Goal: Find specific page/section: Find specific page/section

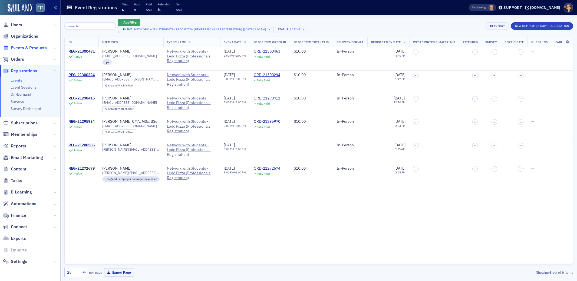
click at [24, 48] on span "Events & Products" at bounding box center [29, 48] width 36 height 6
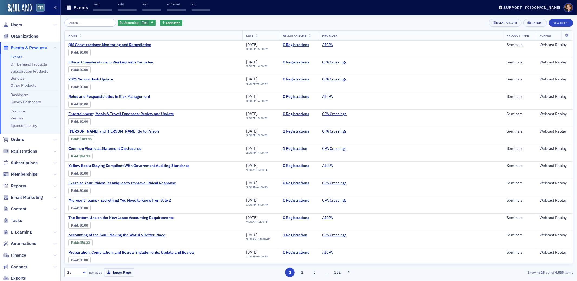
click at [75, 21] on input "search" at bounding box center [90, 23] width 52 height 8
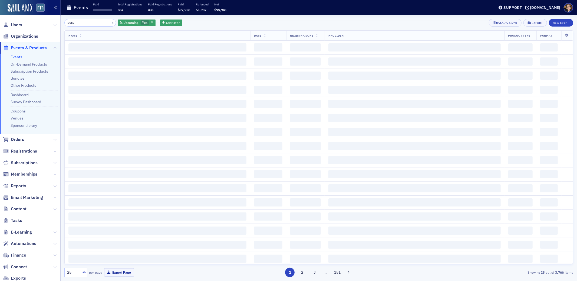
type input "ledo"
